Goal: Information Seeking & Learning: Check status

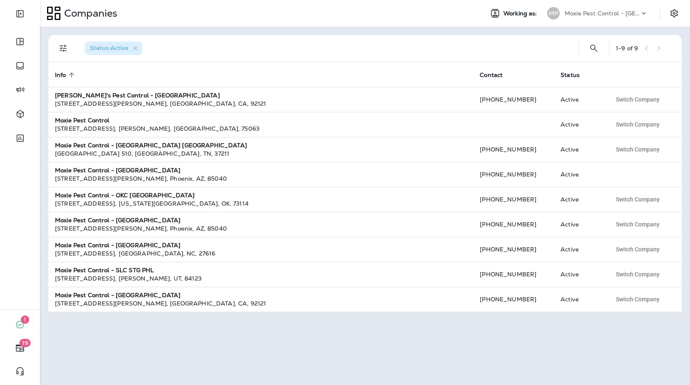
click at [589, 20] on div "MP Moxie Pest Control - [GEOGRAPHIC_DATA]" at bounding box center [597, 13] width 111 height 17
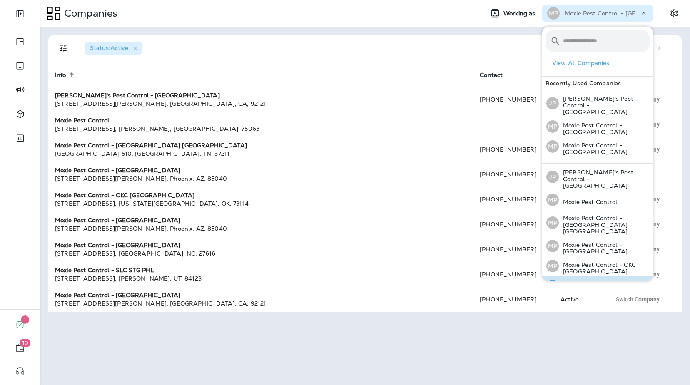
click at [617, 281] on p "Moxie Pest Control - [GEOGRAPHIC_DATA]" at bounding box center [604, 287] width 91 height 13
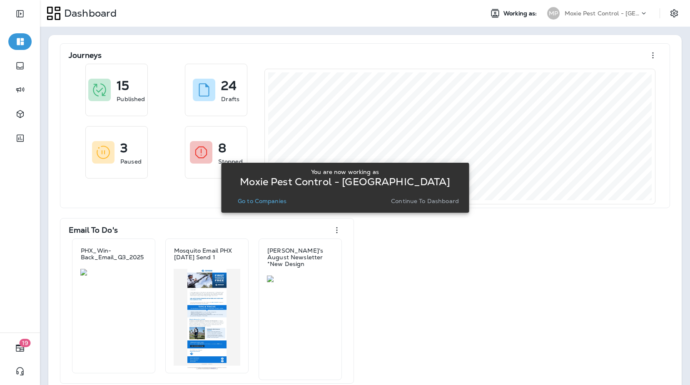
click at [267, 206] on button "Go to Companies" at bounding box center [261, 201] width 55 height 12
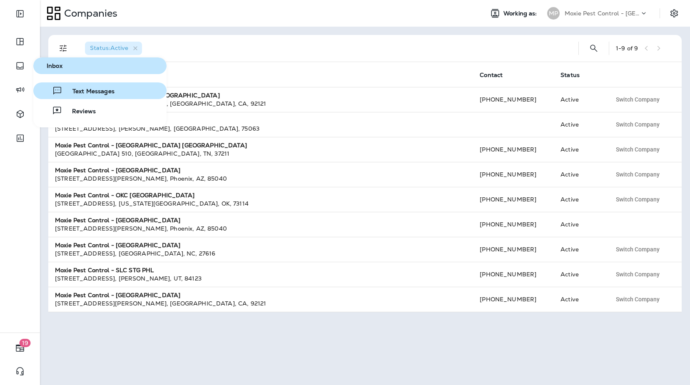
click at [107, 93] on span "Text Messages" at bounding box center [88, 92] width 52 height 8
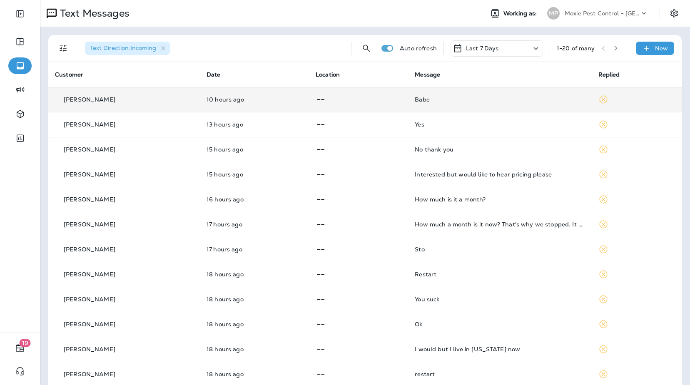
click at [449, 97] on div "Babe" at bounding box center [500, 99] width 170 height 7
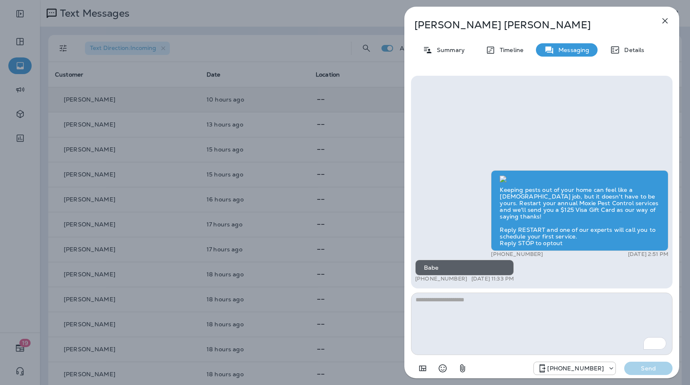
click at [671, 22] on button "button" at bounding box center [664, 20] width 17 height 17
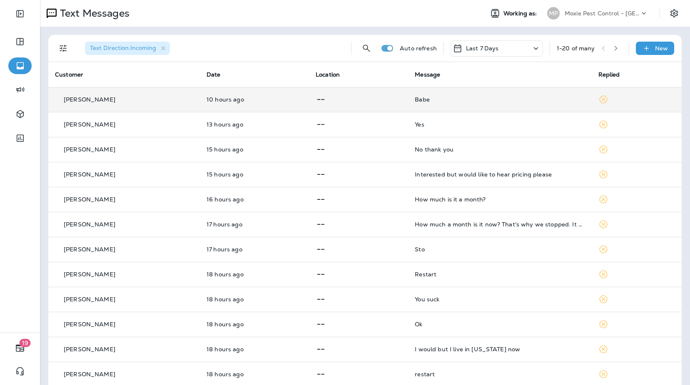
click at [668, 30] on div "Text Direction : Incoming Auto refresh Last 7 Days 1 - 20 of many New Customer …" at bounding box center [365, 311] width 650 height 569
click at [611, 12] on p "Moxie Pest Control - [GEOGRAPHIC_DATA]" at bounding box center [601, 13] width 75 height 7
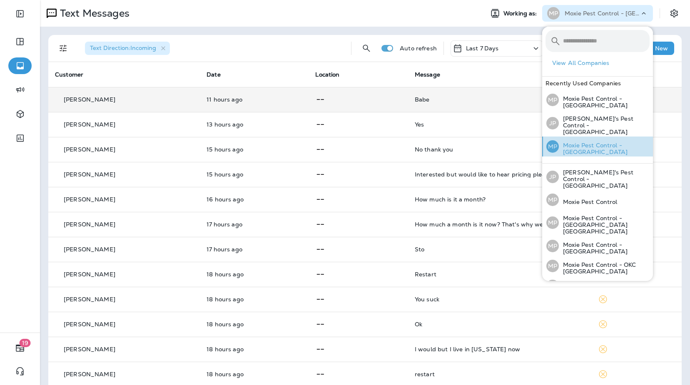
click at [569, 142] on p "Moxie Pest Control - [GEOGRAPHIC_DATA]" at bounding box center [604, 148] width 91 height 13
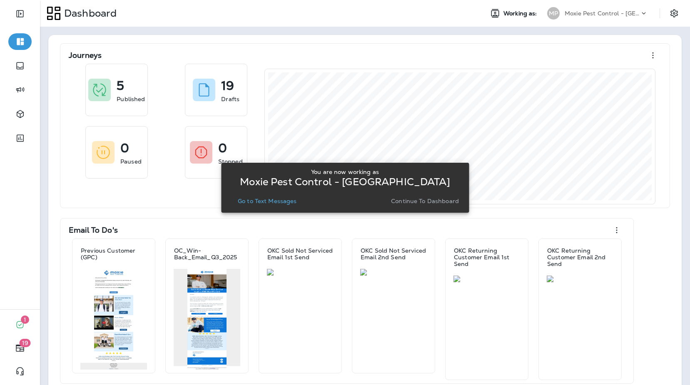
click at [259, 200] on p "Go to Text Messages" at bounding box center [267, 201] width 59 height 7
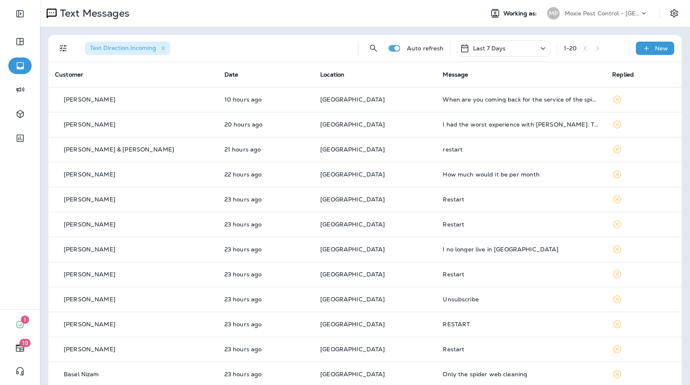
click at [601, 50] on div "1 - 20" at bounding box center [593, 48] width 58 height 12
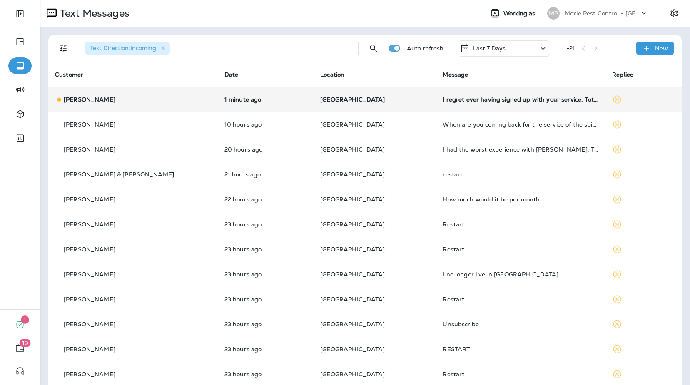
click at [473, 103] on td "I regret ever having signed up with your service. Total ripoff." at bounding box center [520, 99] width 169 height 25
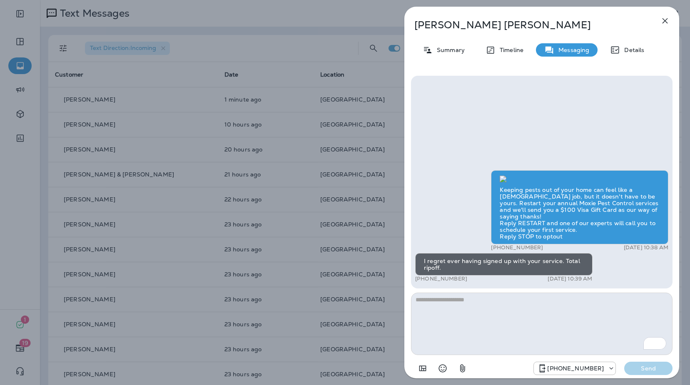
click at [665, 24] on icon "button" at bounding box center [665, 21] width 10 height 10
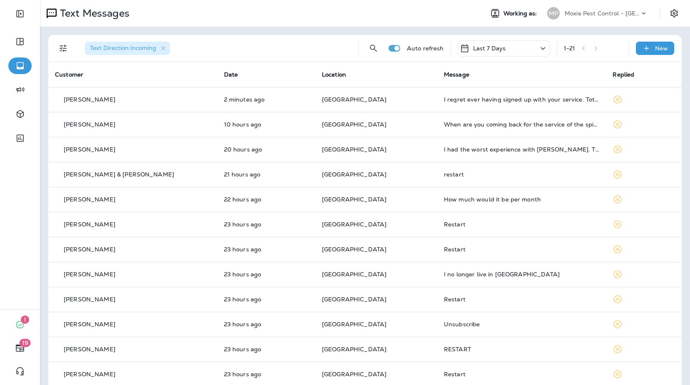
click at [616, 13] on p "Moxie Pest Control - [GEOGRAPHIC_DATA]" at bounding box center [601, 13] width 75 height 7
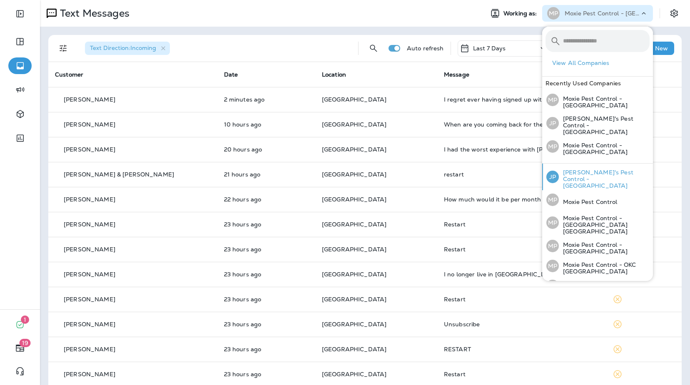
scroll to position [55, 0]
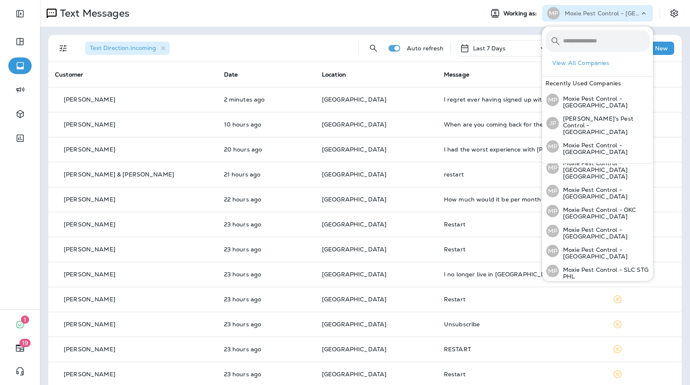
click at [611, 286] on p "Moxie Pest Control - [GEOGRAPHIC_DATA]" at bounding box center [604, 292] width 91 height 13
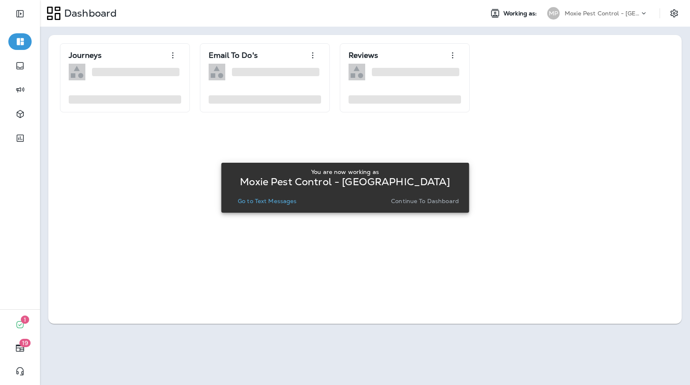
click at [272, 203] on p "Go to Text Messages" at bounding box center [267, 201] width 59 height 7
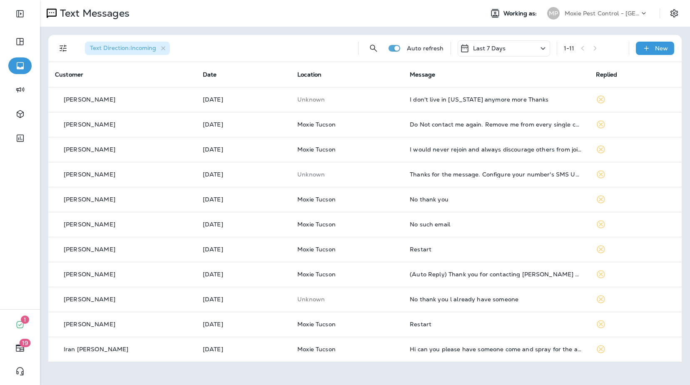
click at [456, 29] on div "Text Direction : Incoming Auto refresh Last 7 Days 1 - 11 New Customer Date Loc…" at bounding box center [365, 199] width 650 height 344
click at [449, 30] on div "Text Direction : Incoming Auto refresh Last 7 Days 1 - 11 New Customer Date Loc…" at bounding box center [365, 199] width 650 height 344
click at [541, 34] on div "Text Direction : Incoming Auto refresh Last 7 Days 1 - 11 New Customer Date Loc…" at bounding box center [365, 199] width 650 height 344
click at [561, 34] on div "Text Direction : Incoming Auto refresh Last 7 Days 1 - 11 New Customer Date Loc…" at bounding box center [365, 199] width 650 height 344
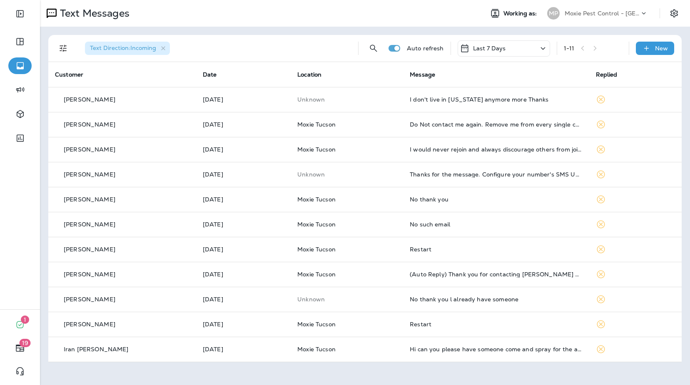
click at [558, 34] on div "Text Direction : Incoming Auto refresh Last 7 Days 1 - 11 New Customer Date Loc…" at bounding box center [365, 199] width 650 height 344
click at [559, 34] on div "Text Direction : Incoming Auto refresh Last 7 Days 1 - 11 New Customer Date Loc…" at bounding box center [365, 199] width 650 height 344
drag, startPoint x: 630, startPoint y: 32, endPoint x: 626, endPoint y: 31, distance: 4.2
click at [630, 32] on div "Text Direction : Incoming Auto refresh Last 7 Days 1 - 11 New Customer Date Loc…" at bounding box center [365, 199] width 650 height 344
click at [629, 31] on div "Text Direction : Incoming Auto refresh Last 7 Days 1 - 11 New Customer Date Loc…" at bounding box center [365, 199] width 650 height 344
